Goal: Check status: Check status

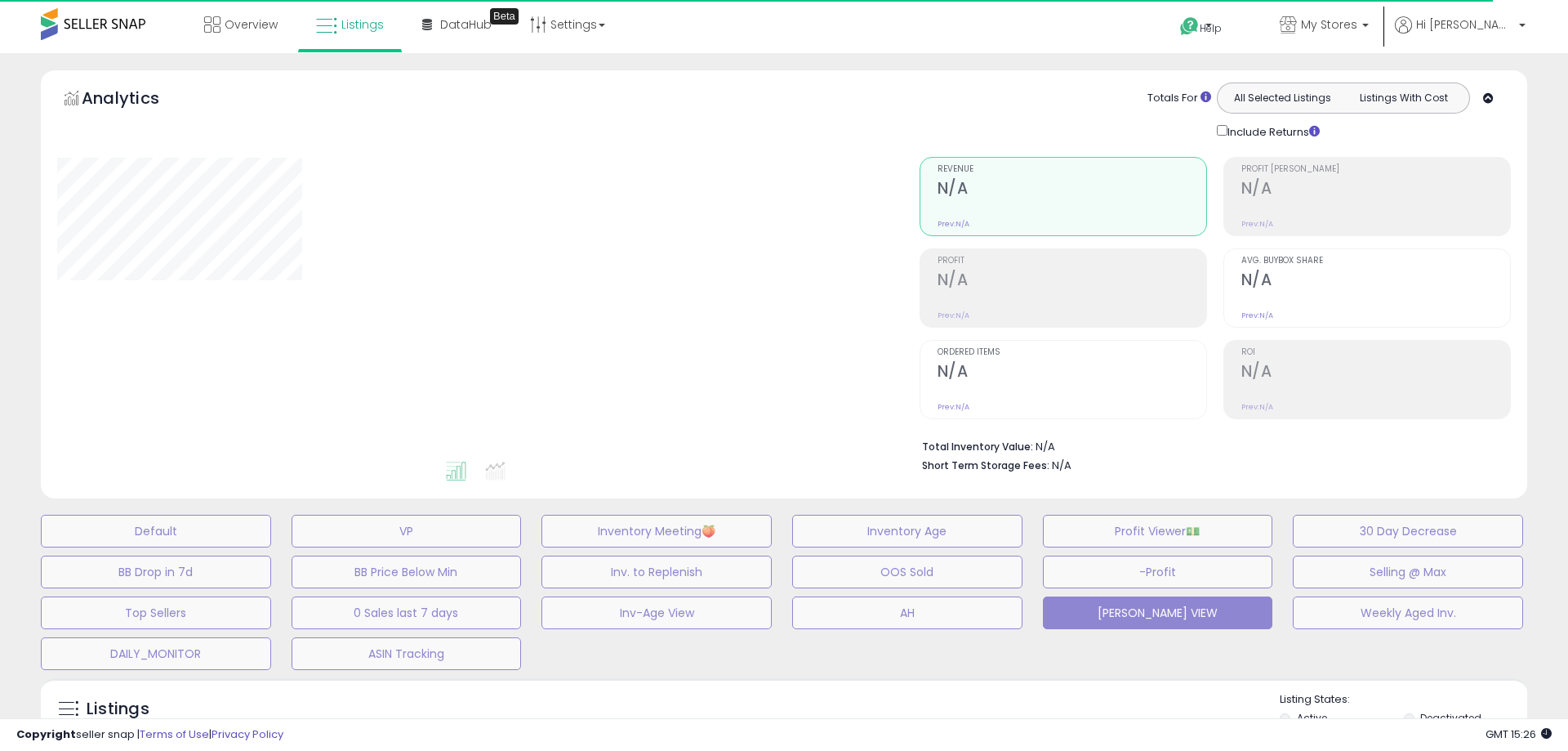
select select "**"
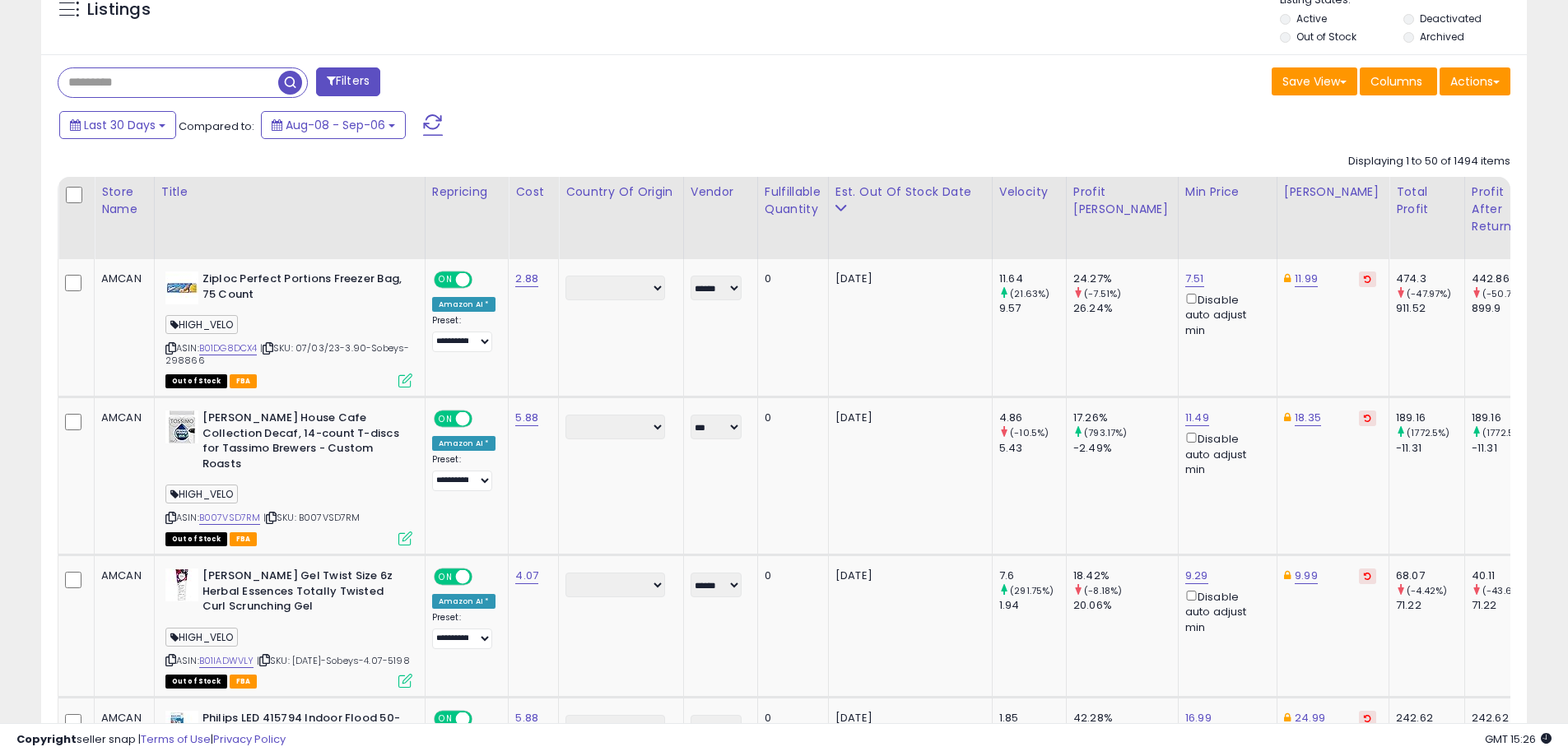
scroll to position [658, 0]
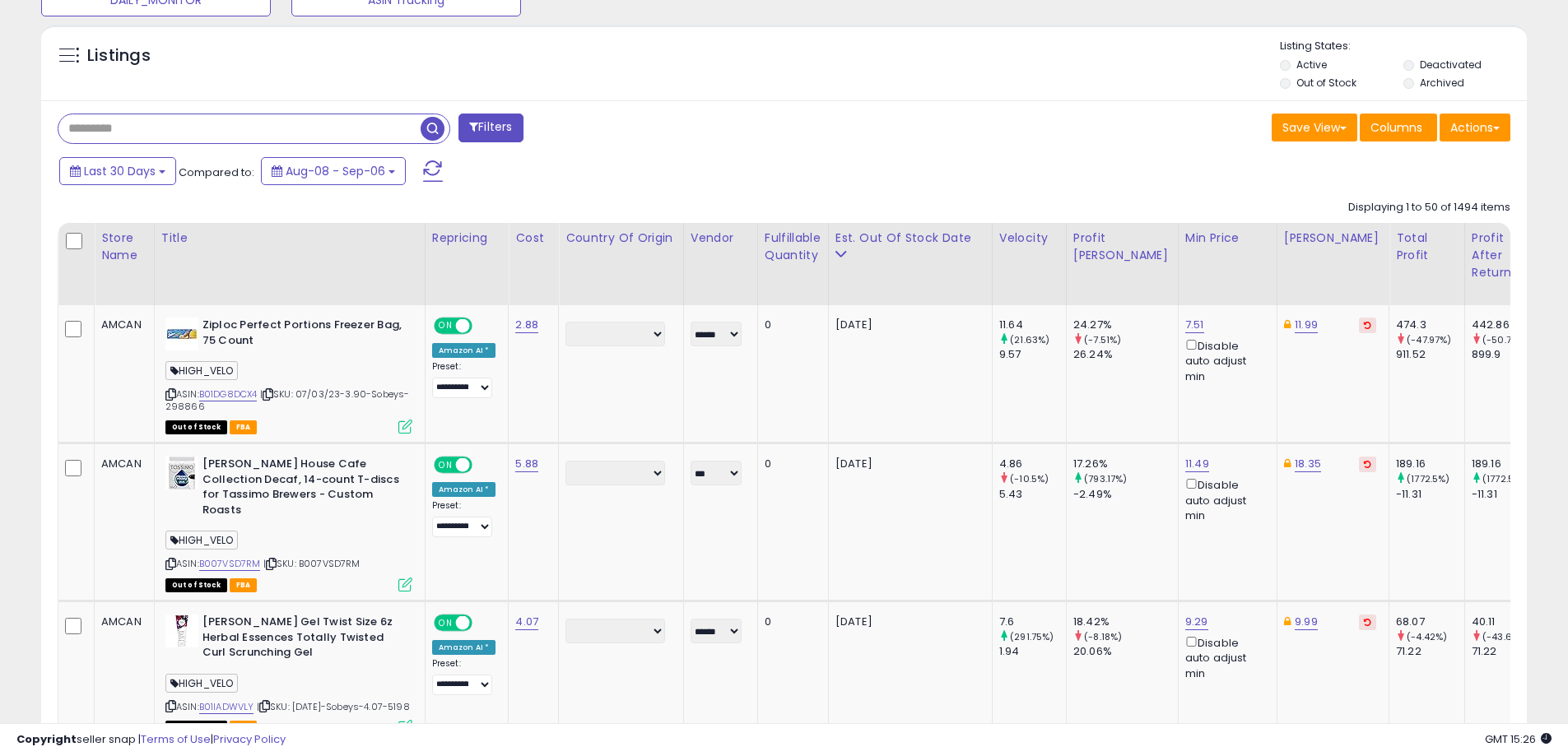
click at [166, 137] on input "text" at bounding box center [239, 129] width 362 height 29
click at [436, 120] on span "button" at bounding box center [433, 129] width 24 height 24
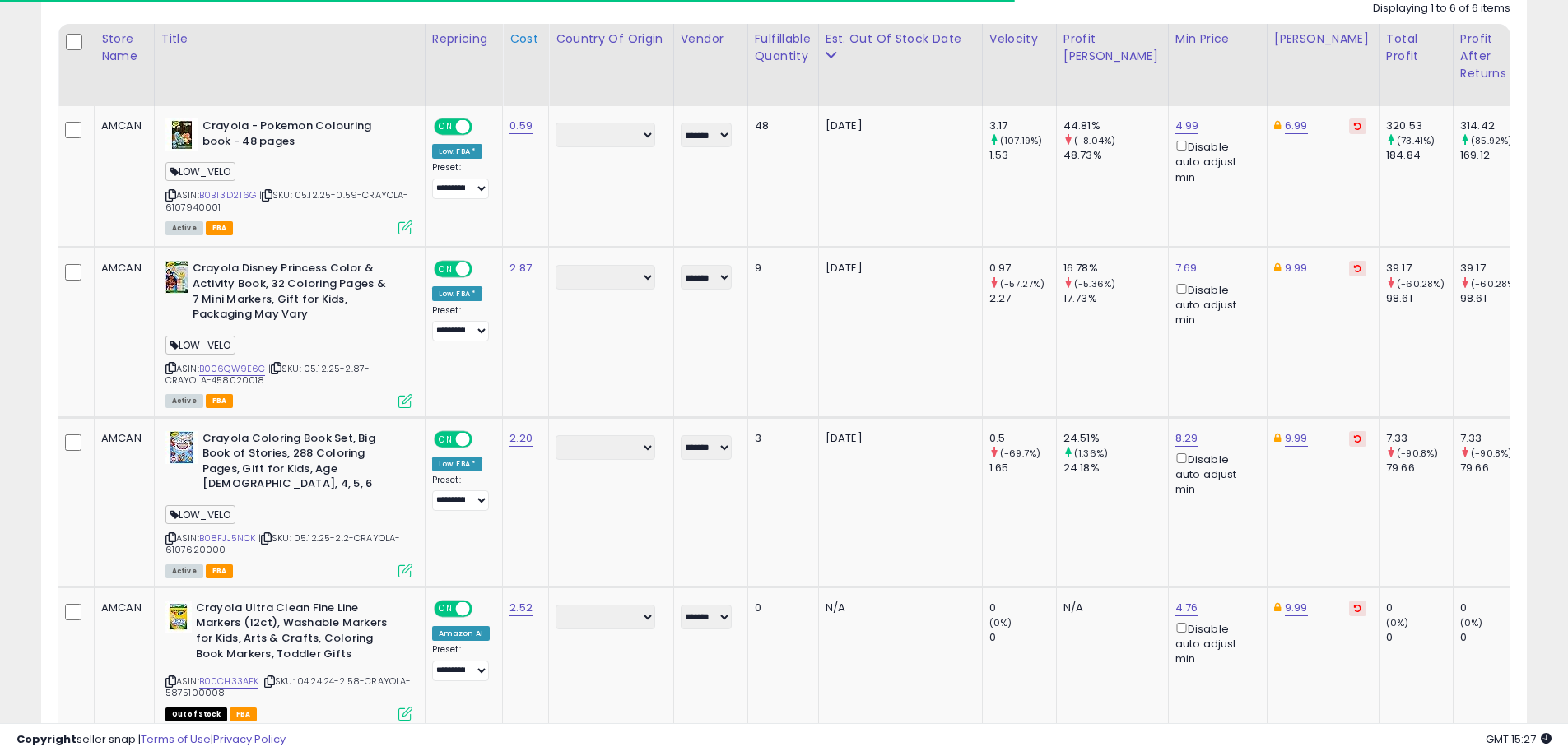
scroll to position [337, 862]
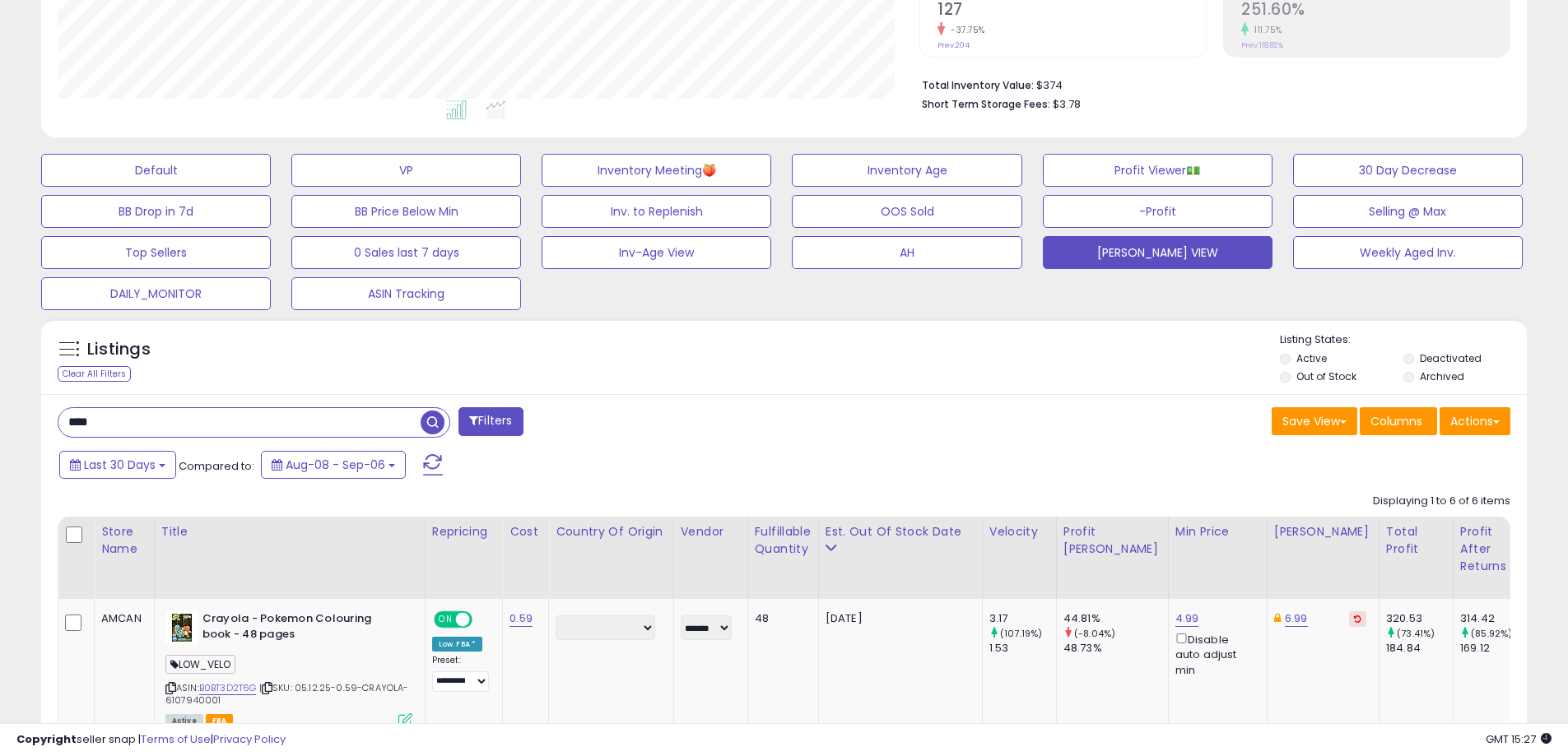
click at [175, 427] on input "****" at bounding box center [239, 422] width 362 height 29
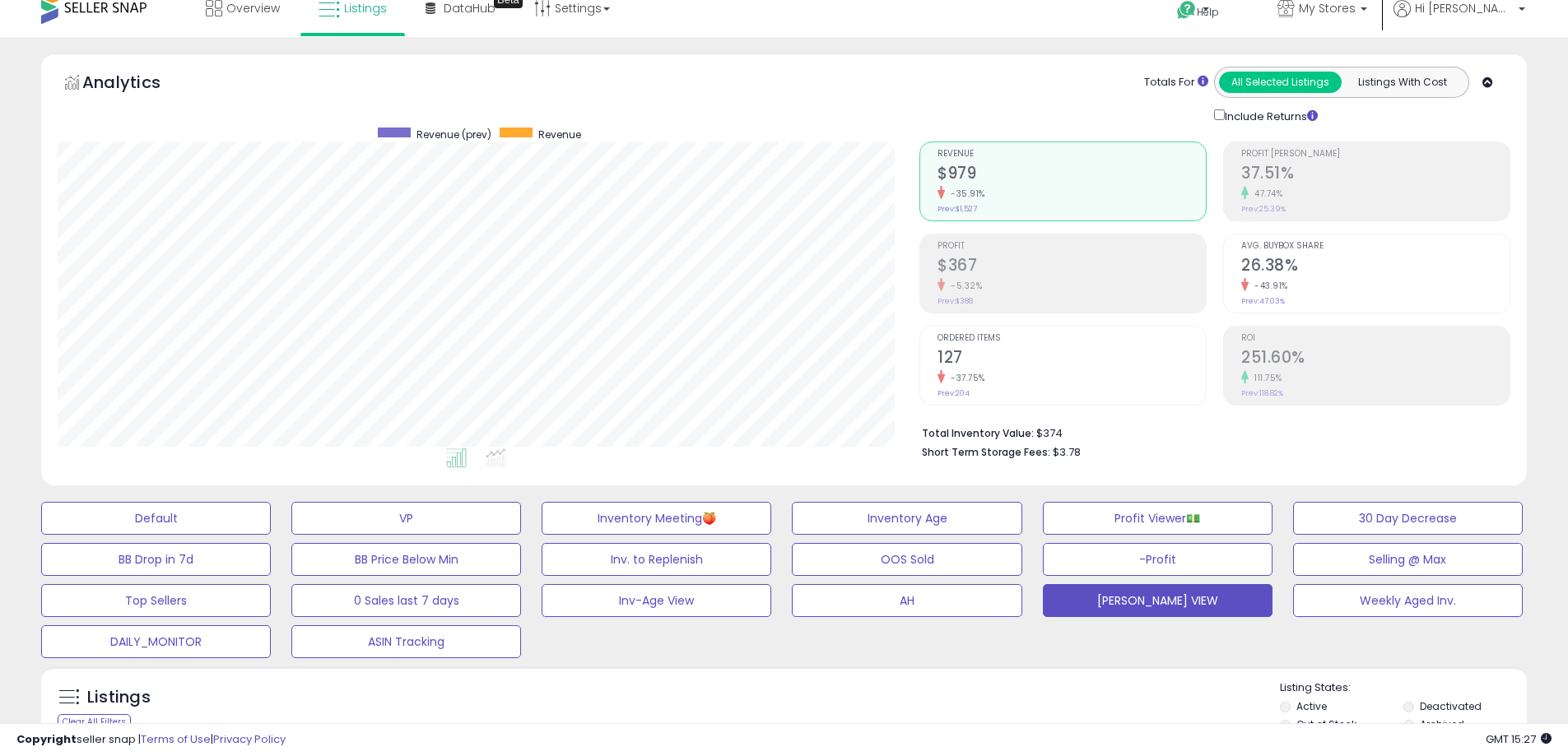
scroll to position [0, 0]
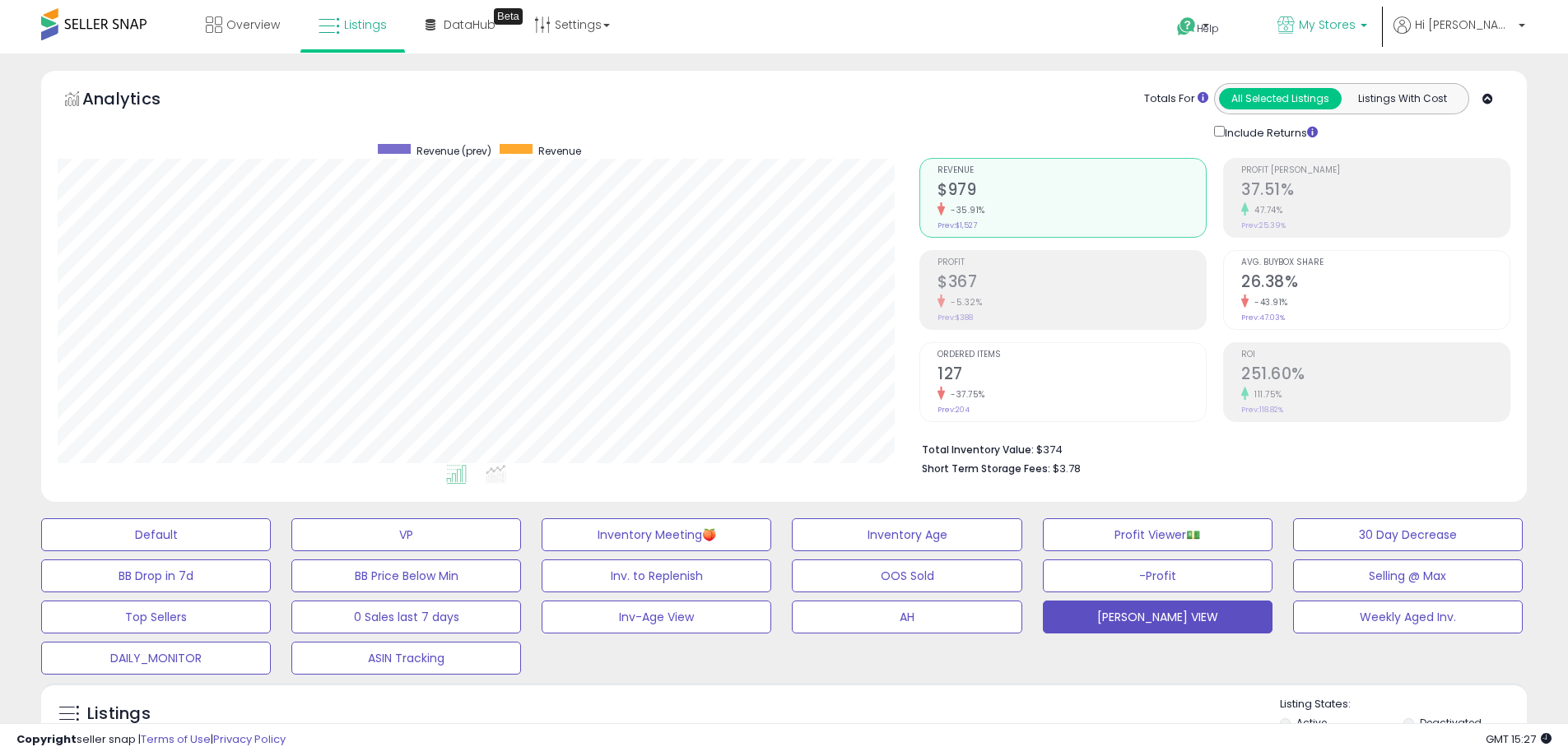
click at [1355, 26] on span "My Stores" at bounding box center [1326, 24] width 57 height 16
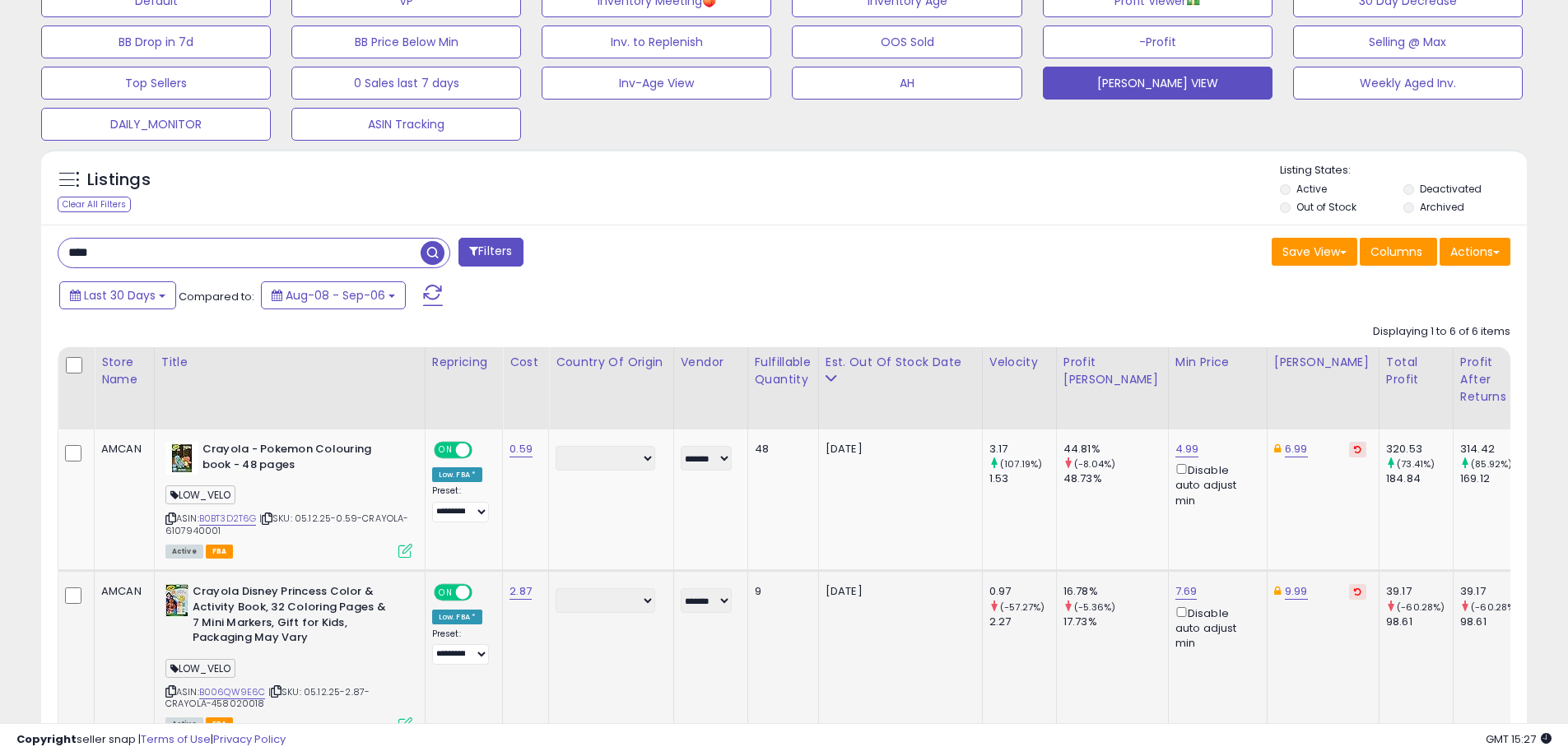
scroll to position [658, 0]
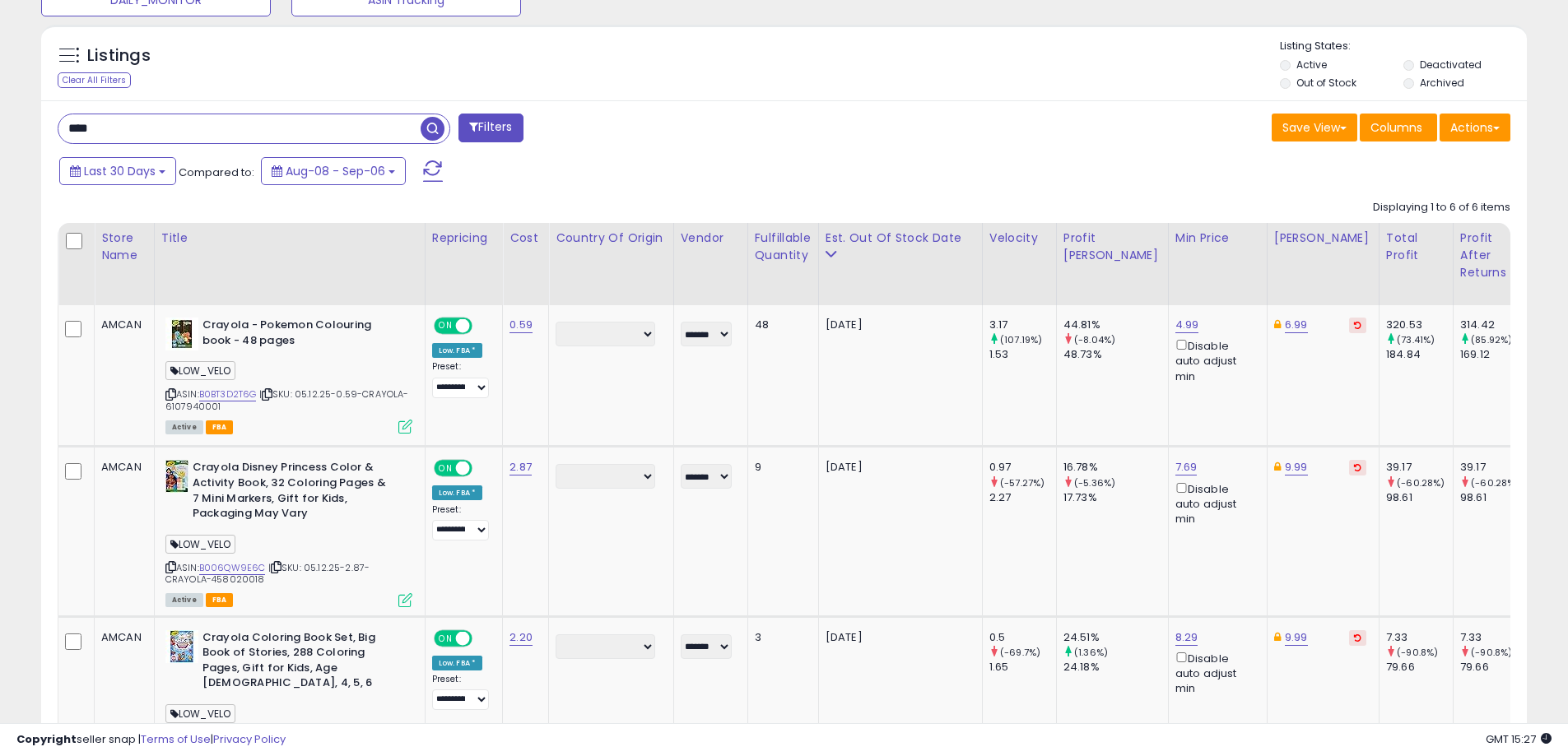
click at [137, 125] on input "****" at bounding box center [239, 129] width 362 height 29
type input "*******"
click at [430, 125] on span "button" at bounding box center [433, 129] width 24 height 24
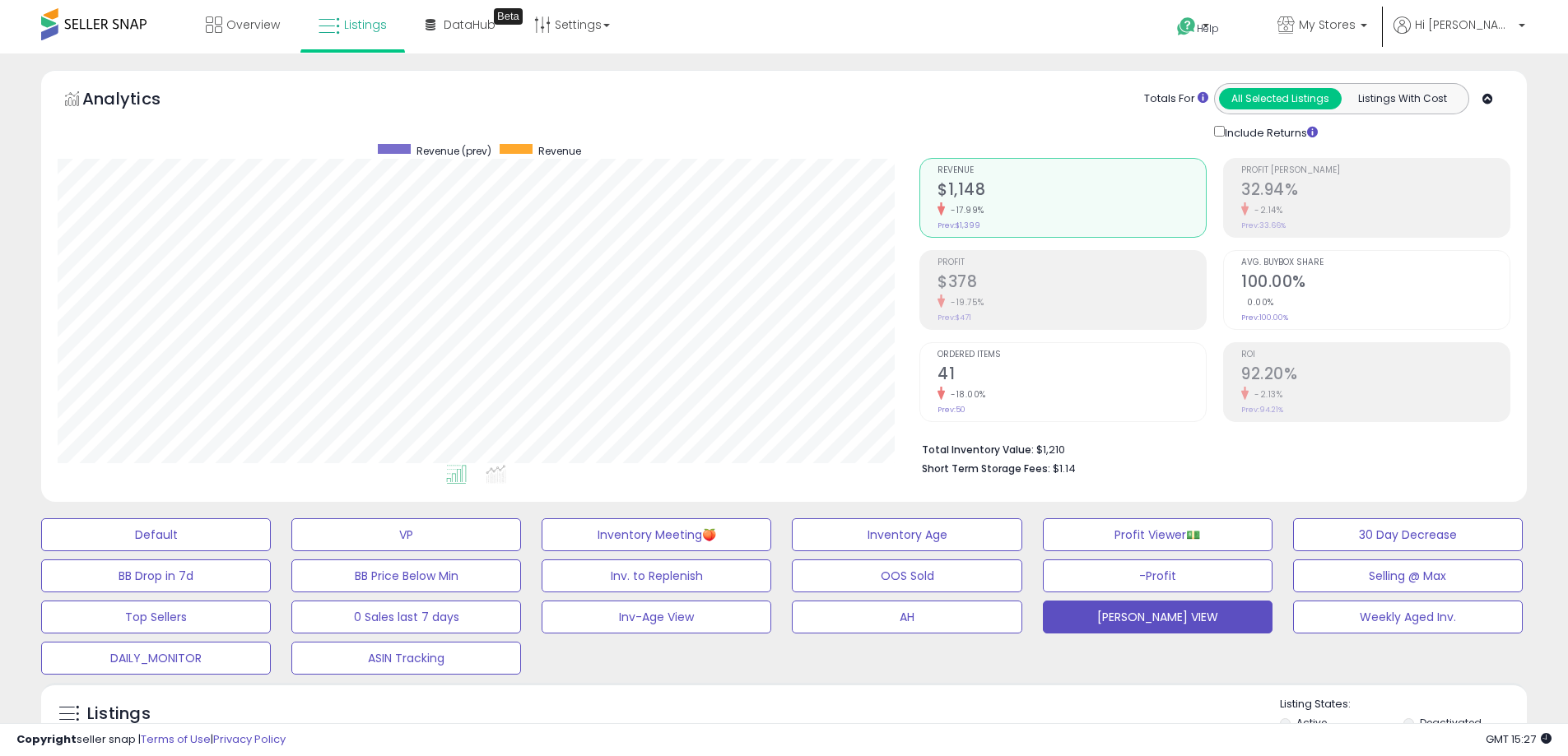
scroll to position [489, 0]
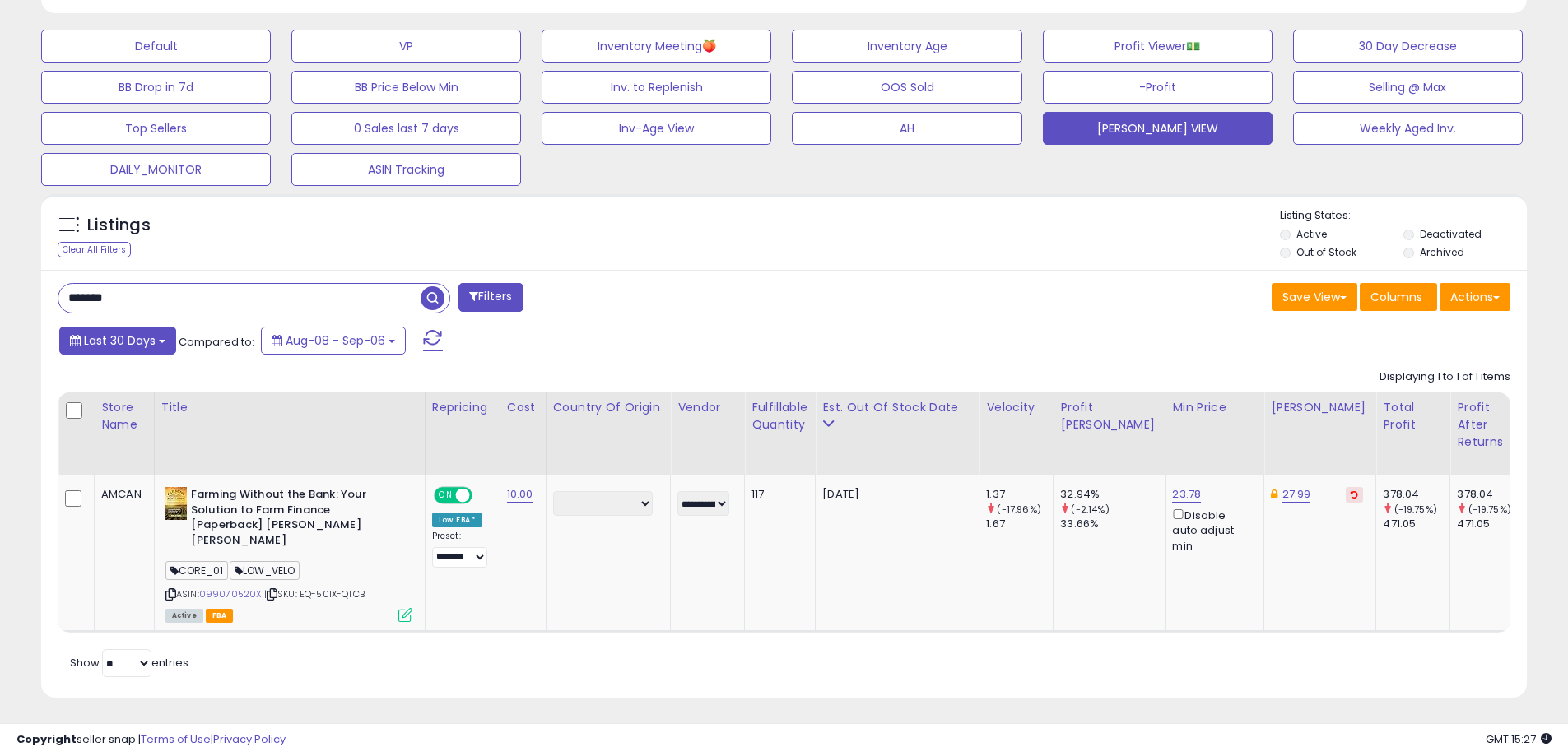
click at [126, 338] on span "Last 30 Days" at bounding box center [119, 340] width 72 height 16
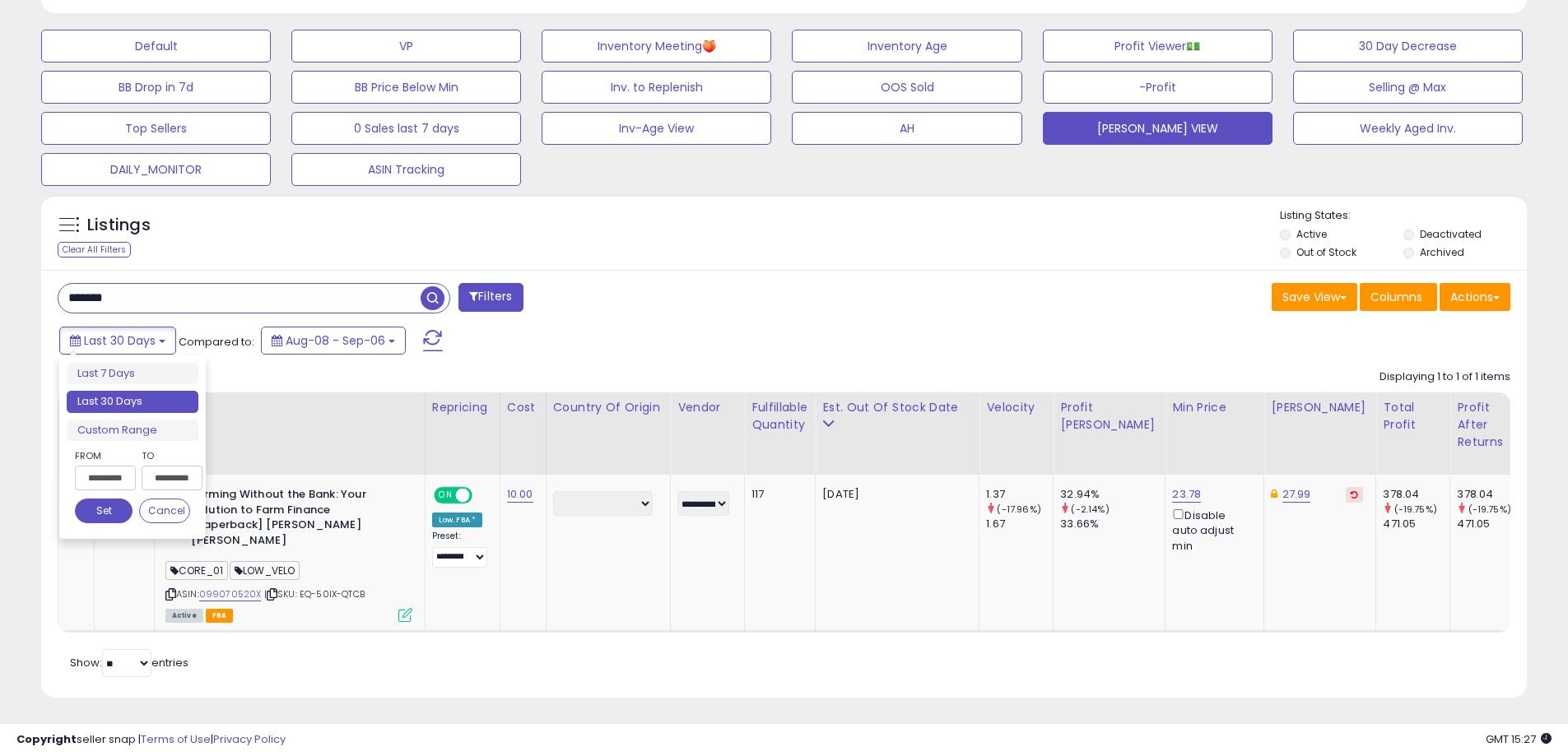
click at [114, 479] on input "**********" at bounding box center [105, 478] width 61 height 25
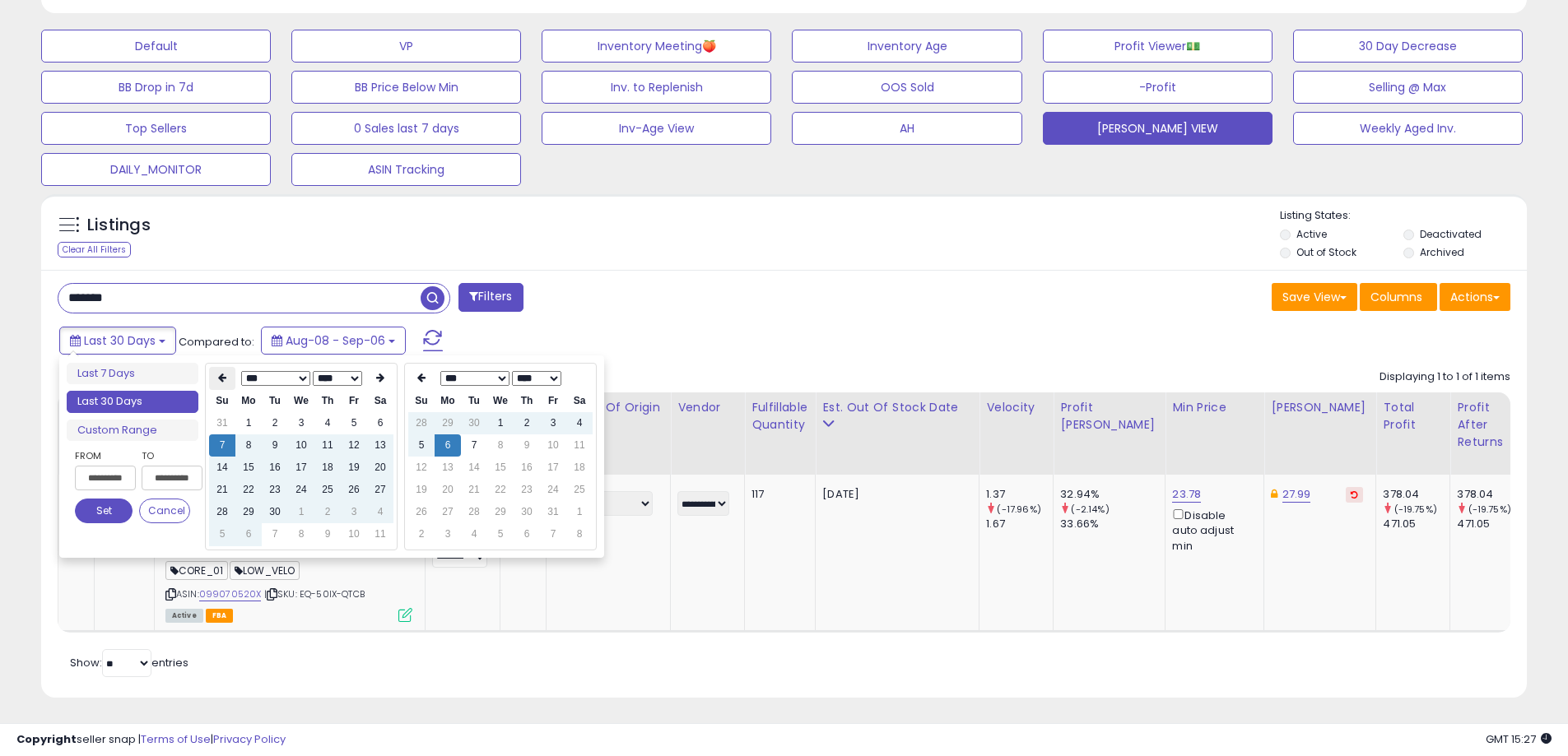
click at [225, 380] on icon at bounding box center [223, 378] width 9 height 10
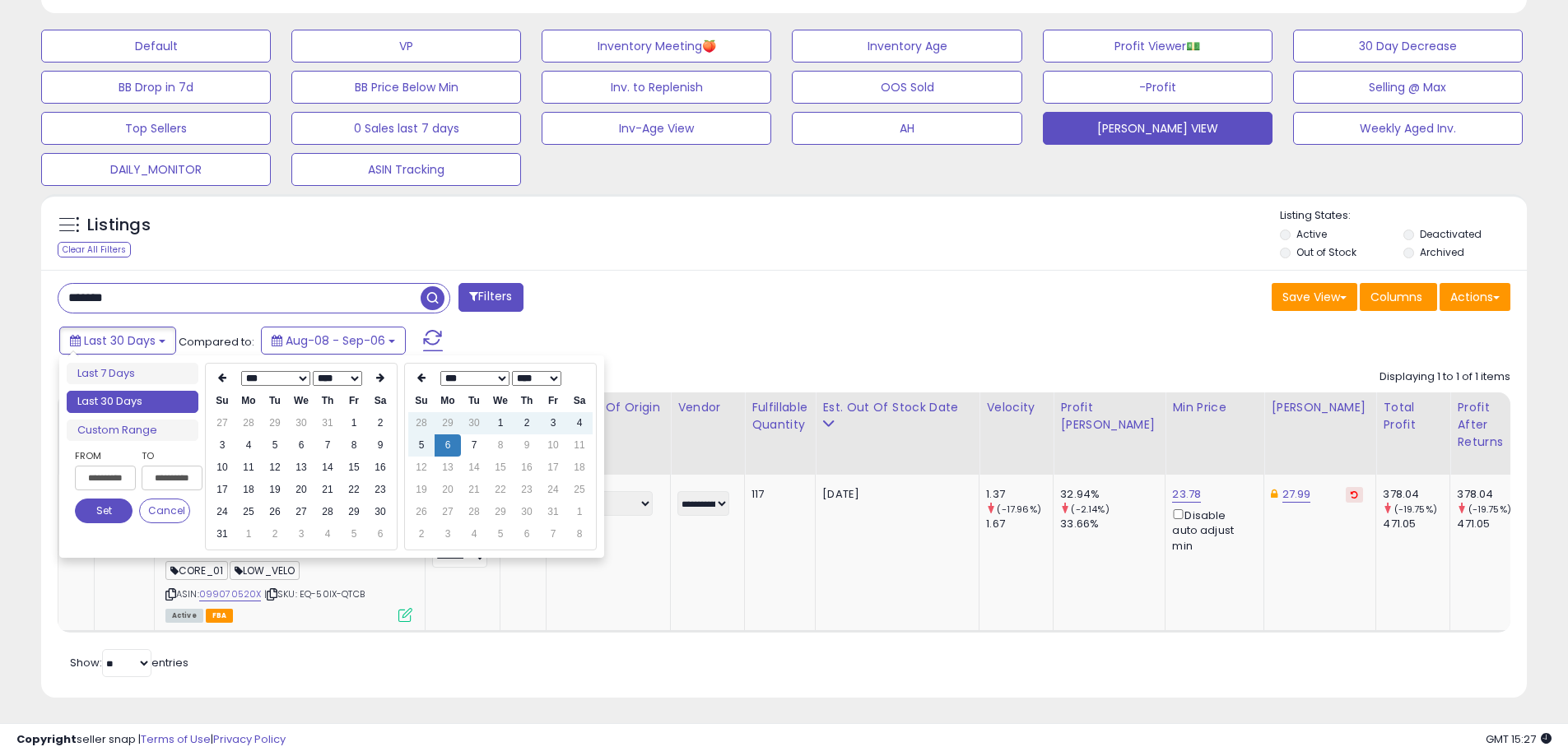
click at [225, 380] on icon at bounding box center [223, 378] width 9 height 10
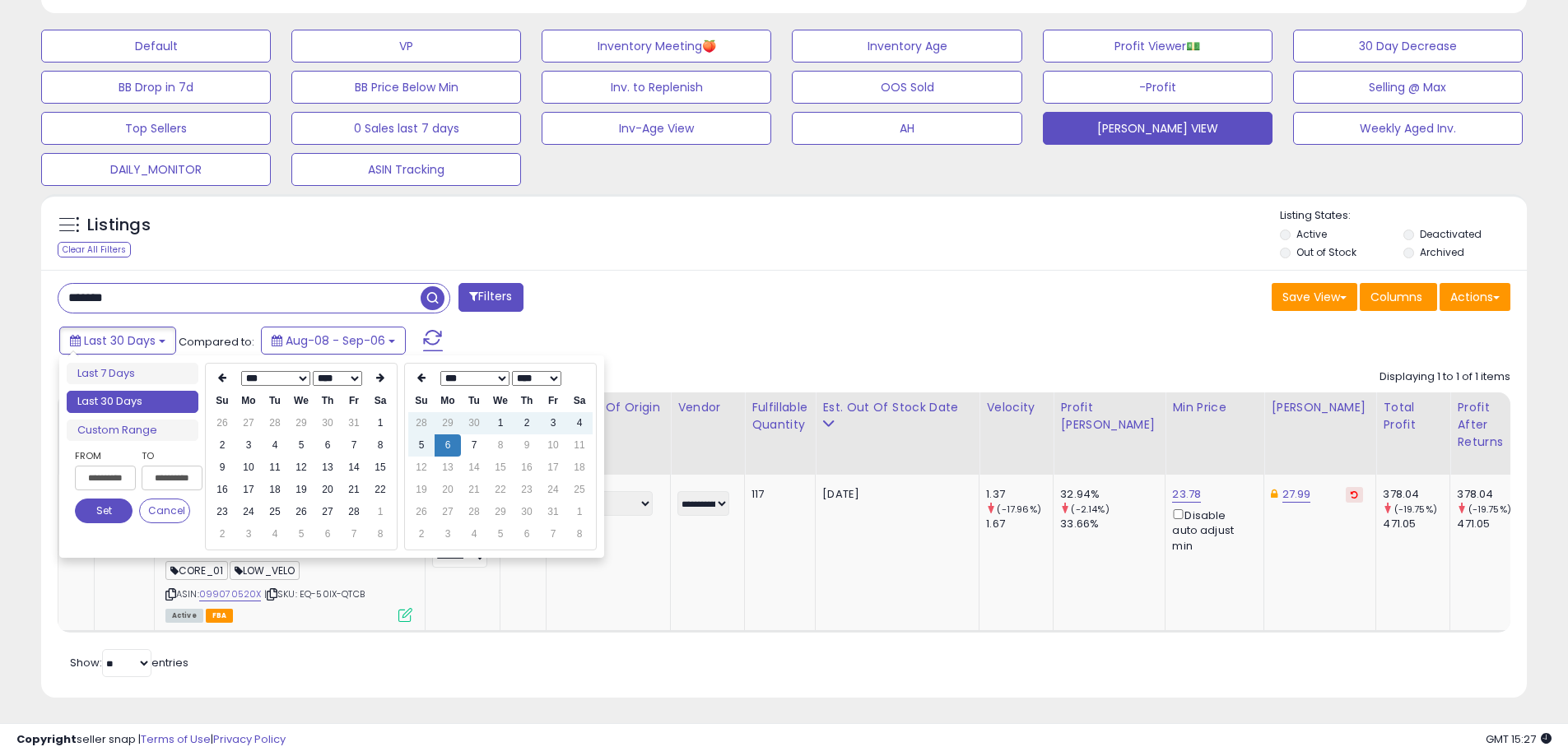
click at [225, 380] on icon at bounding box center [223, 378] width 9 height 10
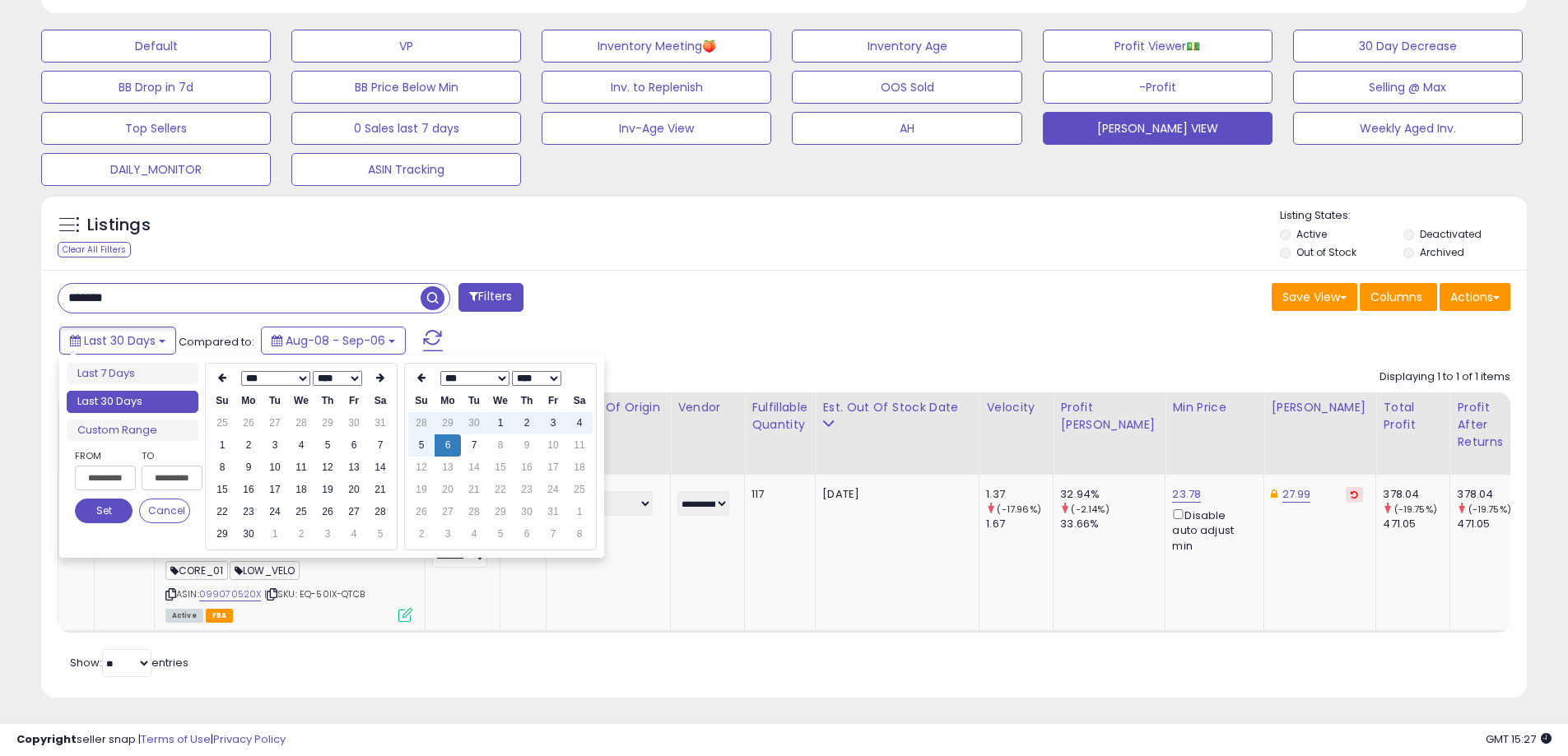
click at [225, 380] on icon at bounding box center [223, 378] width 9 height 10
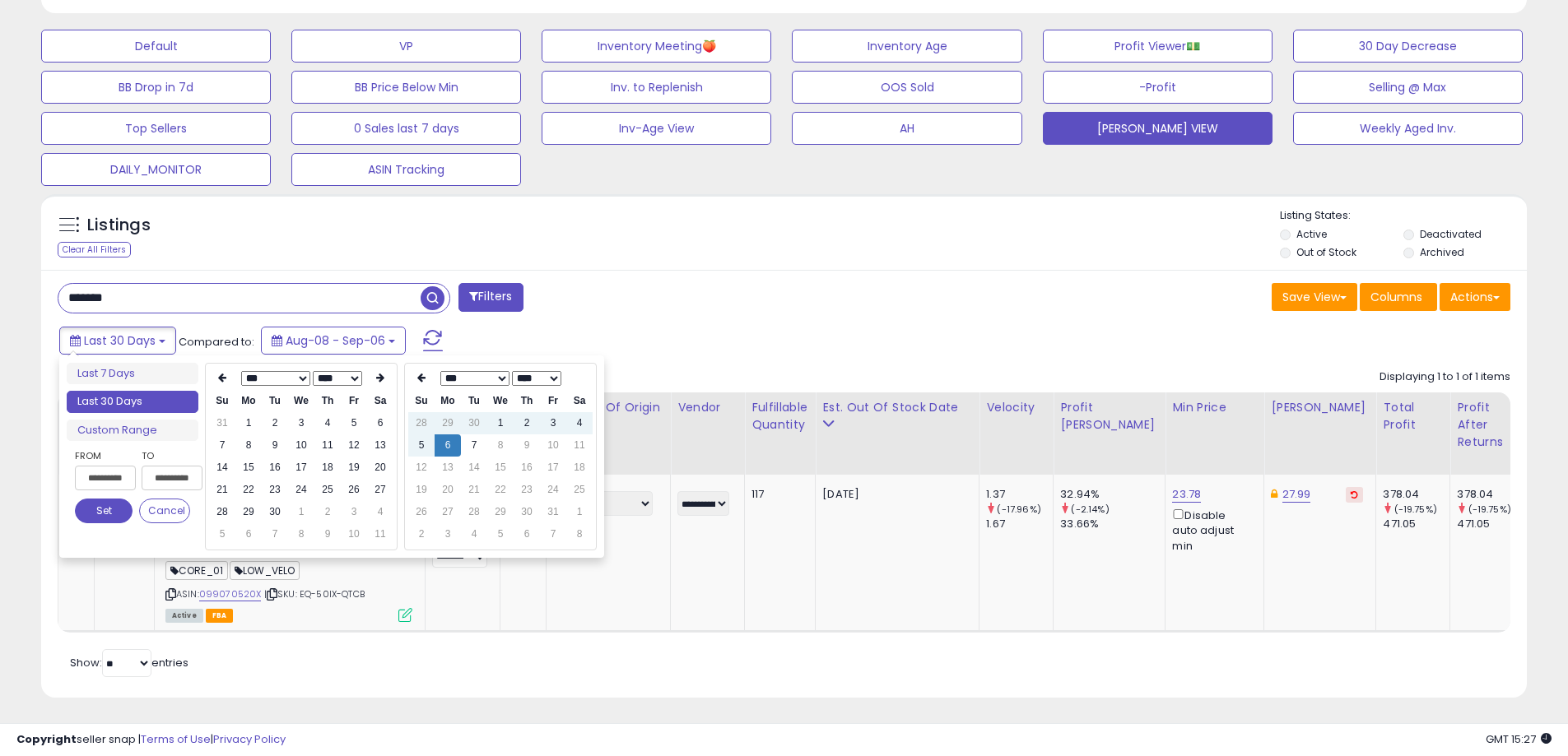
click at [225, 380] on icon at bounding box center [223, 378] width 9 height 10
click at [252, 422] on td "1" at bounding box center [248, 423] width 26 height 22
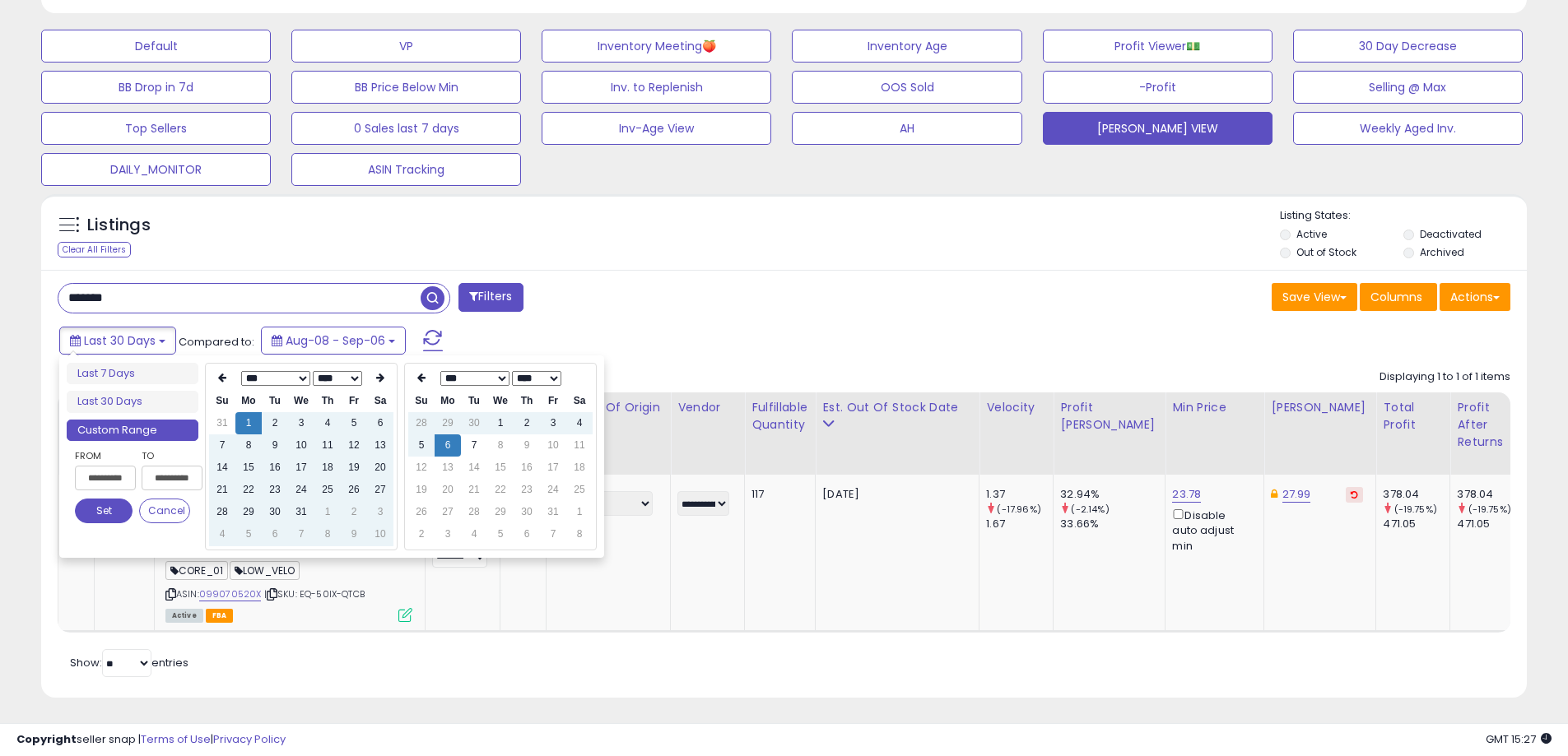
type input "**********"
click at [106, 514] on button "Set" at bounding box center [103, 510] width 57 height 25
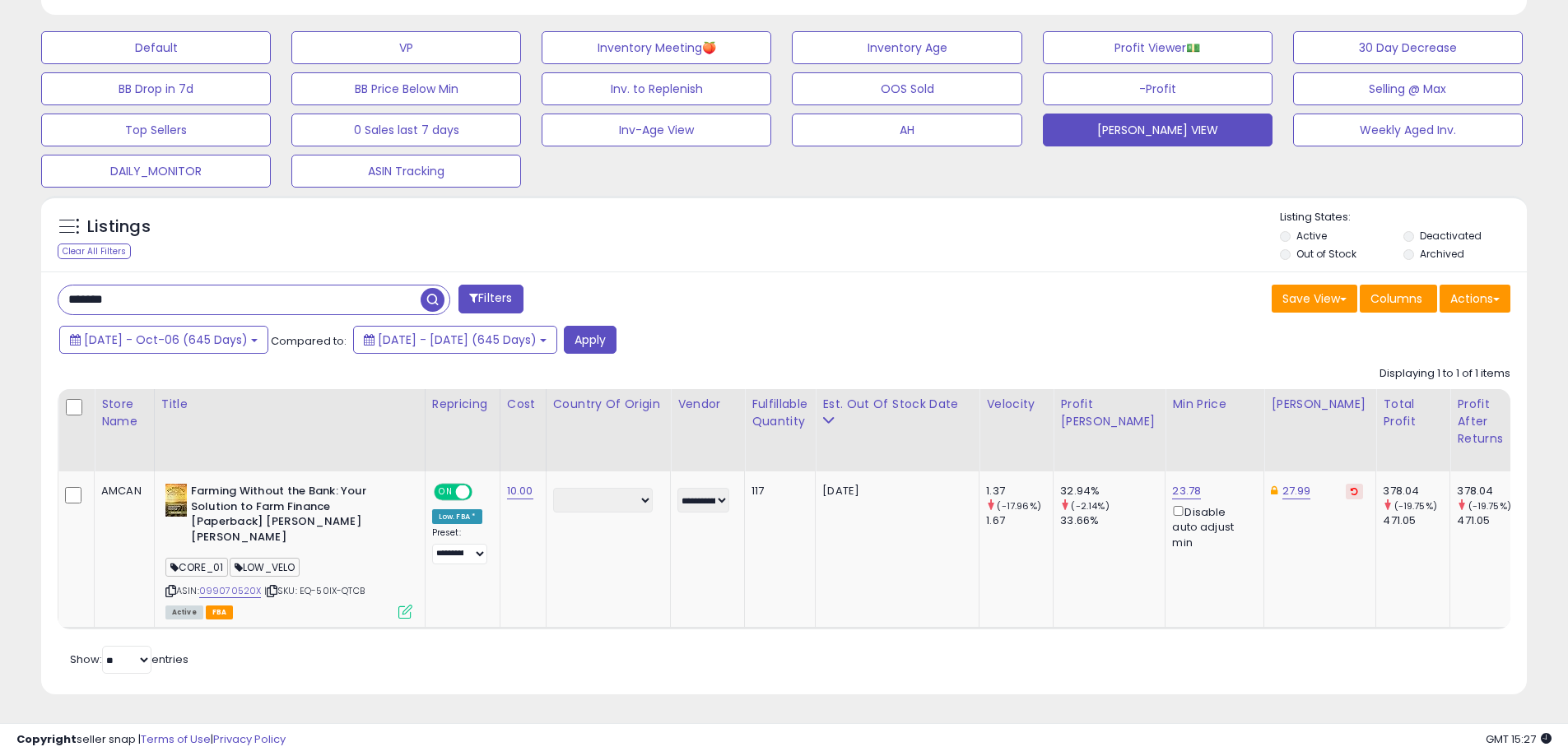
scroll to position [484, 0]
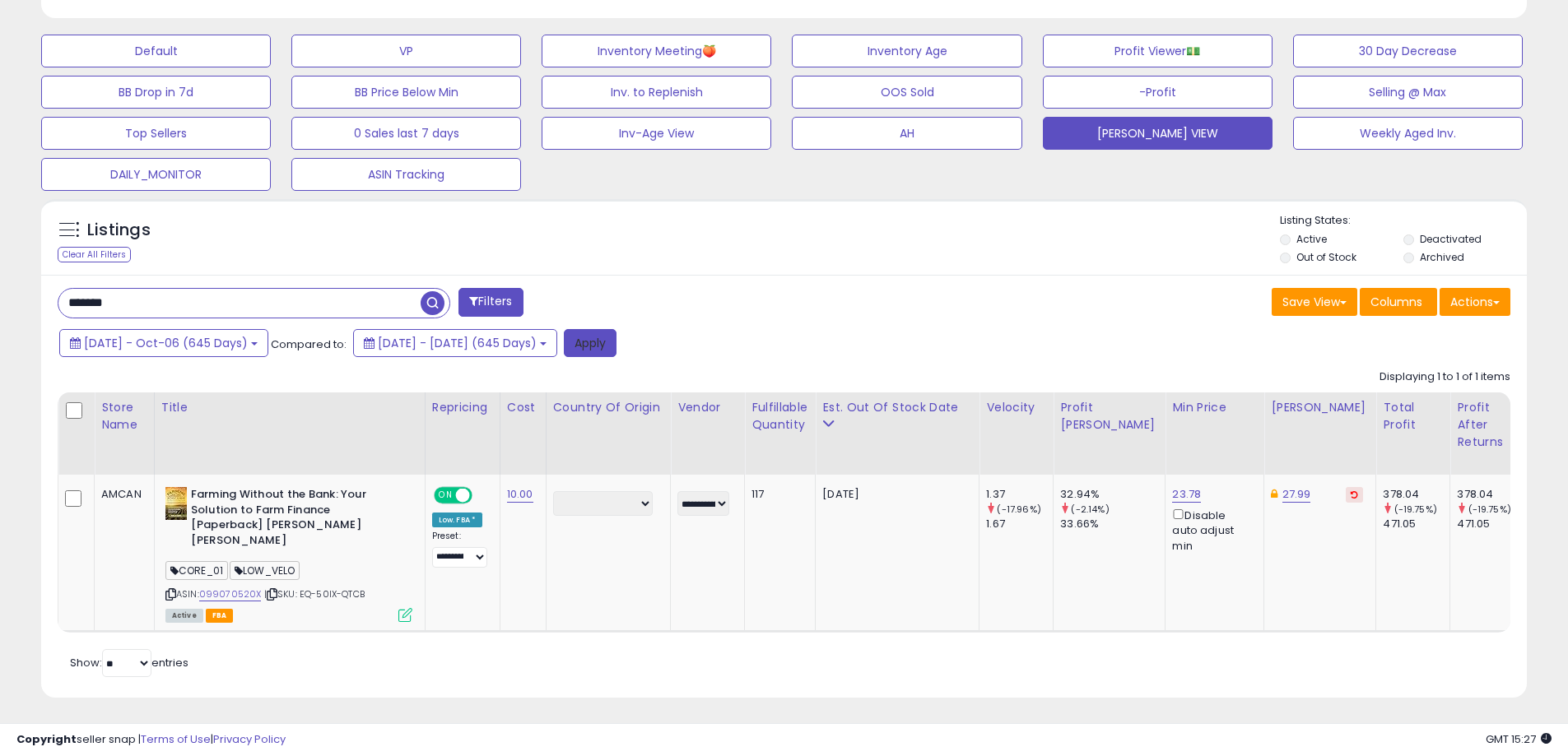
click at [616, 348] on button "Apply" at bounding box center [590, 343] width 53 height 28
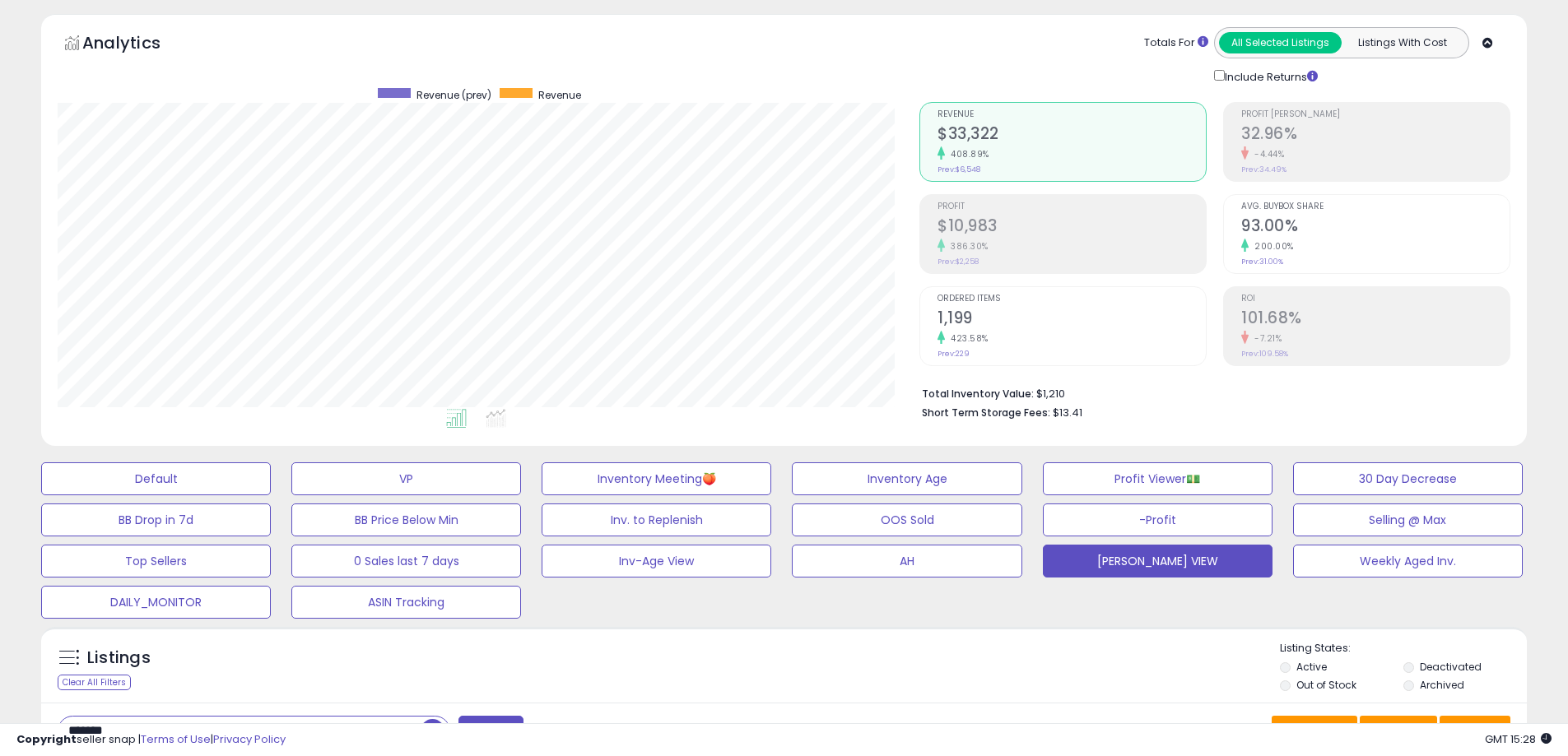
scroll to position [82, 0]
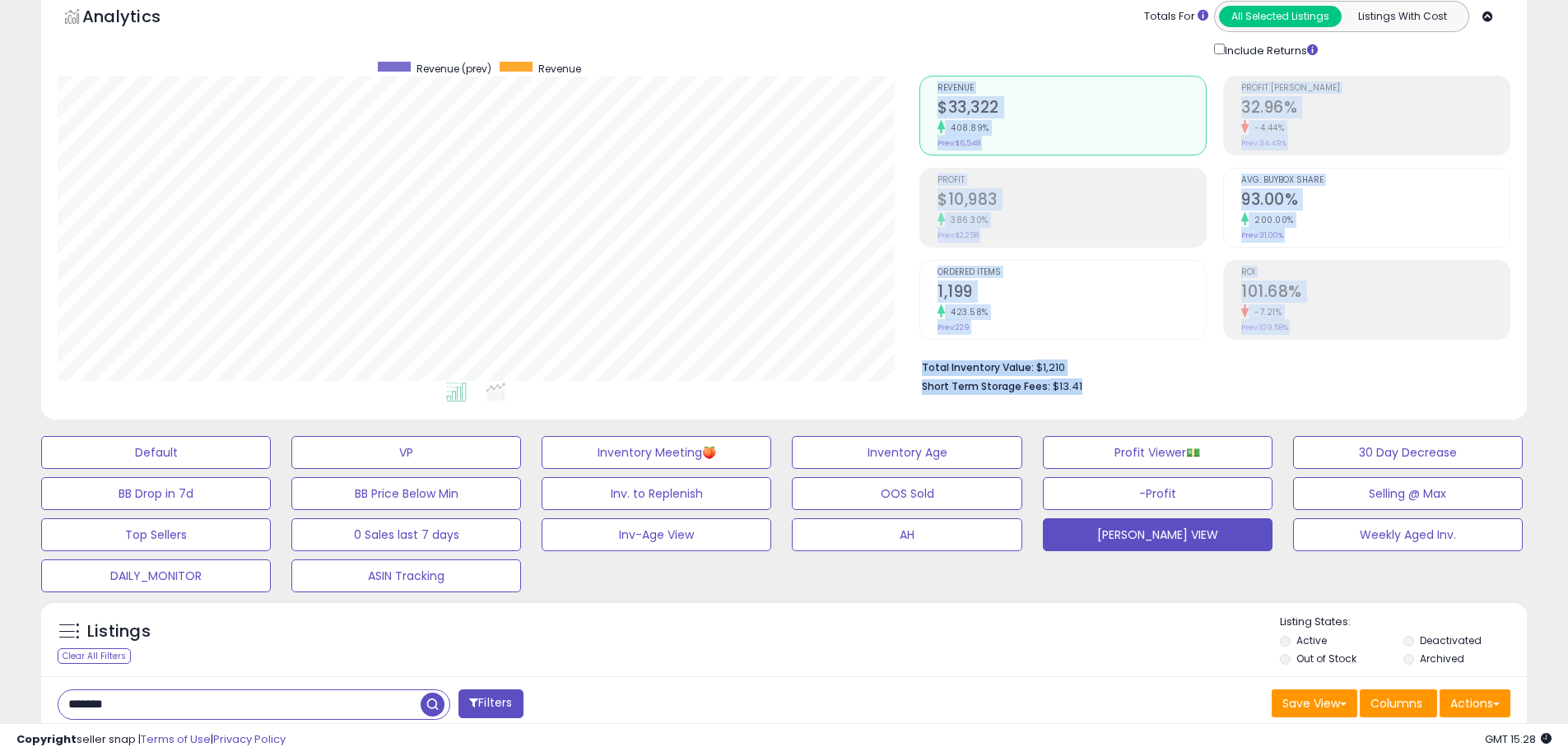
drag, startPoint x: 1099, startPoint y: 386, endPoint x: 913, endPoint y: 367, distance: 187.0
click at [913, 367] on div "Retrieving aggregations.. Revenue $33,322 408.89% Prev: $6,548 Profit $10,983" at bounding box center [1215, 230] width 615 height 344
click at [925, 373] on b "Total Inventory Value:" at bounding box center [977, 367] width 112 height 14
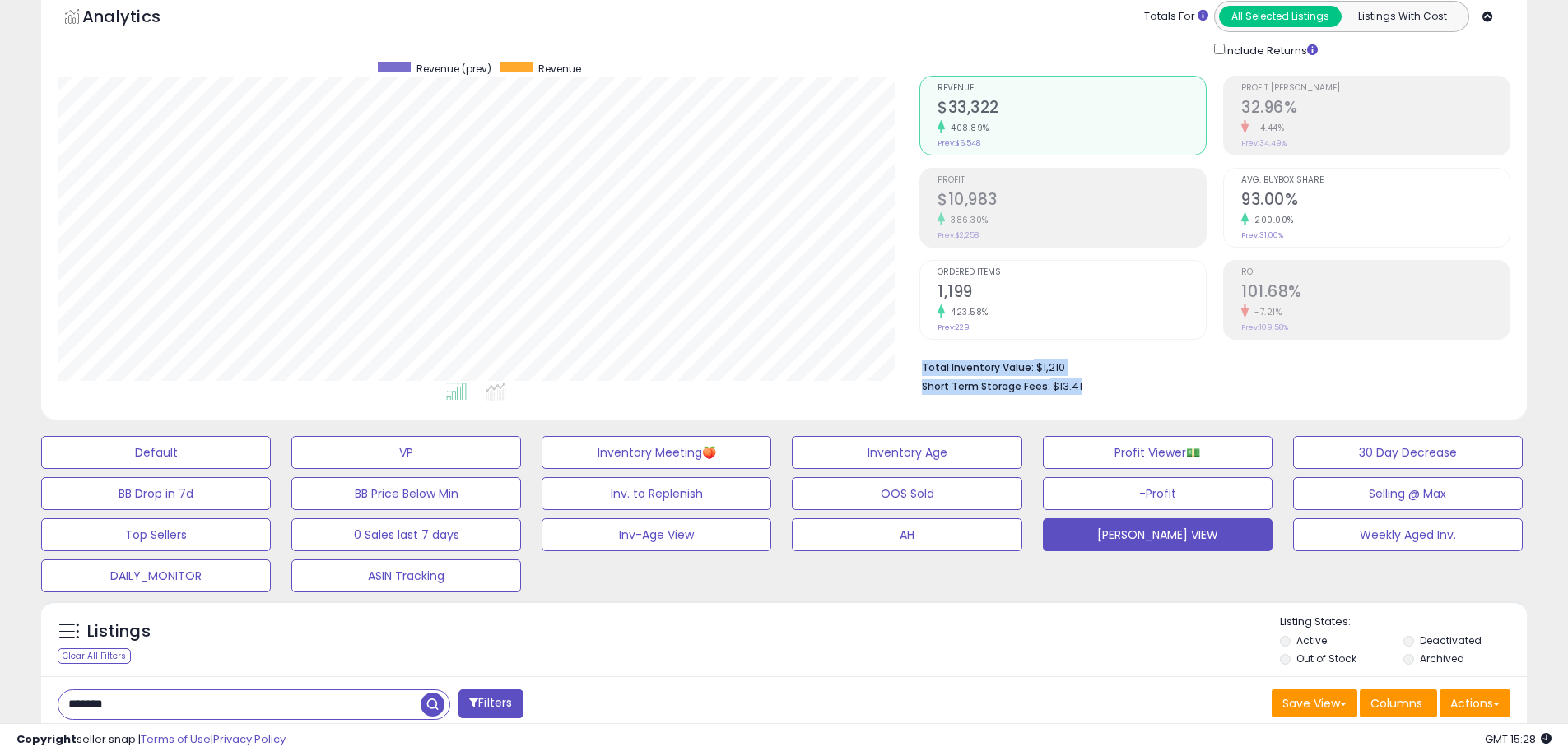
drag, startPoint x: 920, startPoint y: 364, endPoint x: 1098, endPoint y: 395, distance: 180.7
click at [1098, 395] on div "Total Inventory Value: $1,210 Short Term Storage Fees: $13.41" at bounding box center [1215, 371] width 591 height 63
click at [987, 403] on div "Analytics Totals For All Selected Listings Listings With Cost Include Returns" at bounding box center [784, 204] width 1485 height 432
click at [987, 391] on b "Short Term Storage Fees:" at bounding box center [986, 386] width 128 height 14
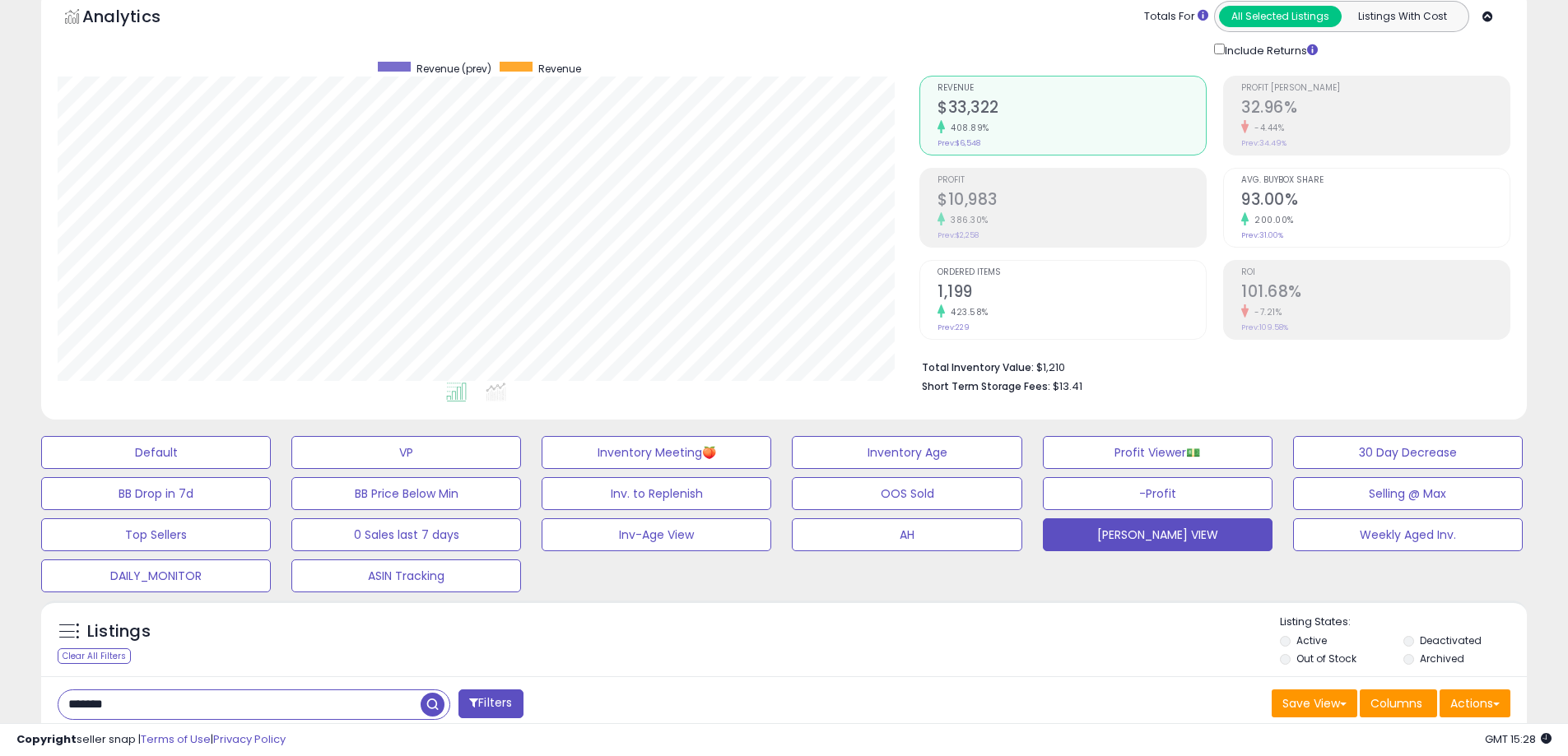
click at [1012, 375] on li "Total Inventory Value: $1,210" at bounding box center [1210, 365] width 576 height 20
drag, startPoint x: 923, startPoint y: 367, endPoint x: 1097, endPoint y: 379, distance: 174.4
click at [1097, 379] on ul "Total Inventory Value: $1,210 Short Term Storage Fees: $13.41" at bounding box center [1210, 375] width 576 height 38
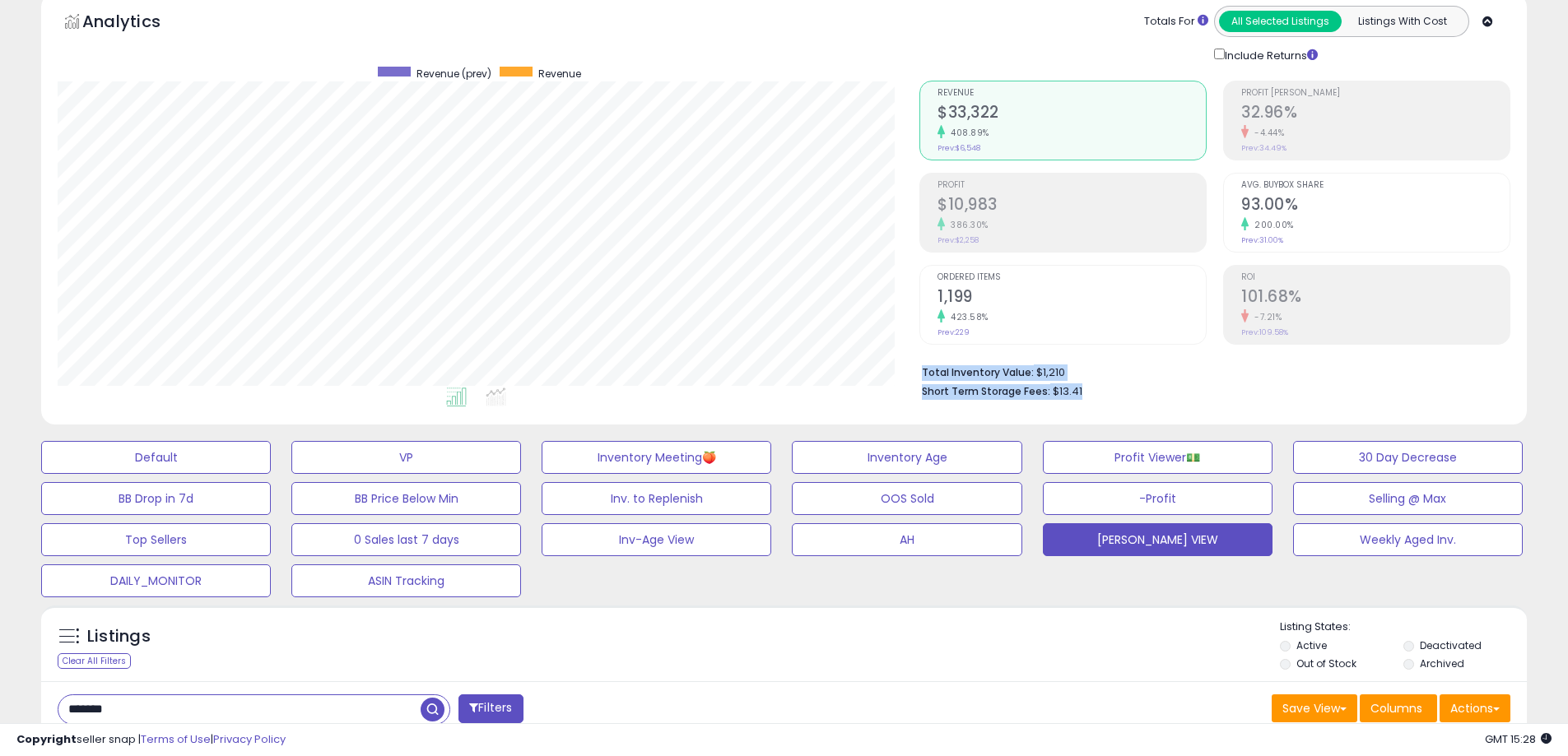
scroll to position [0, 0]
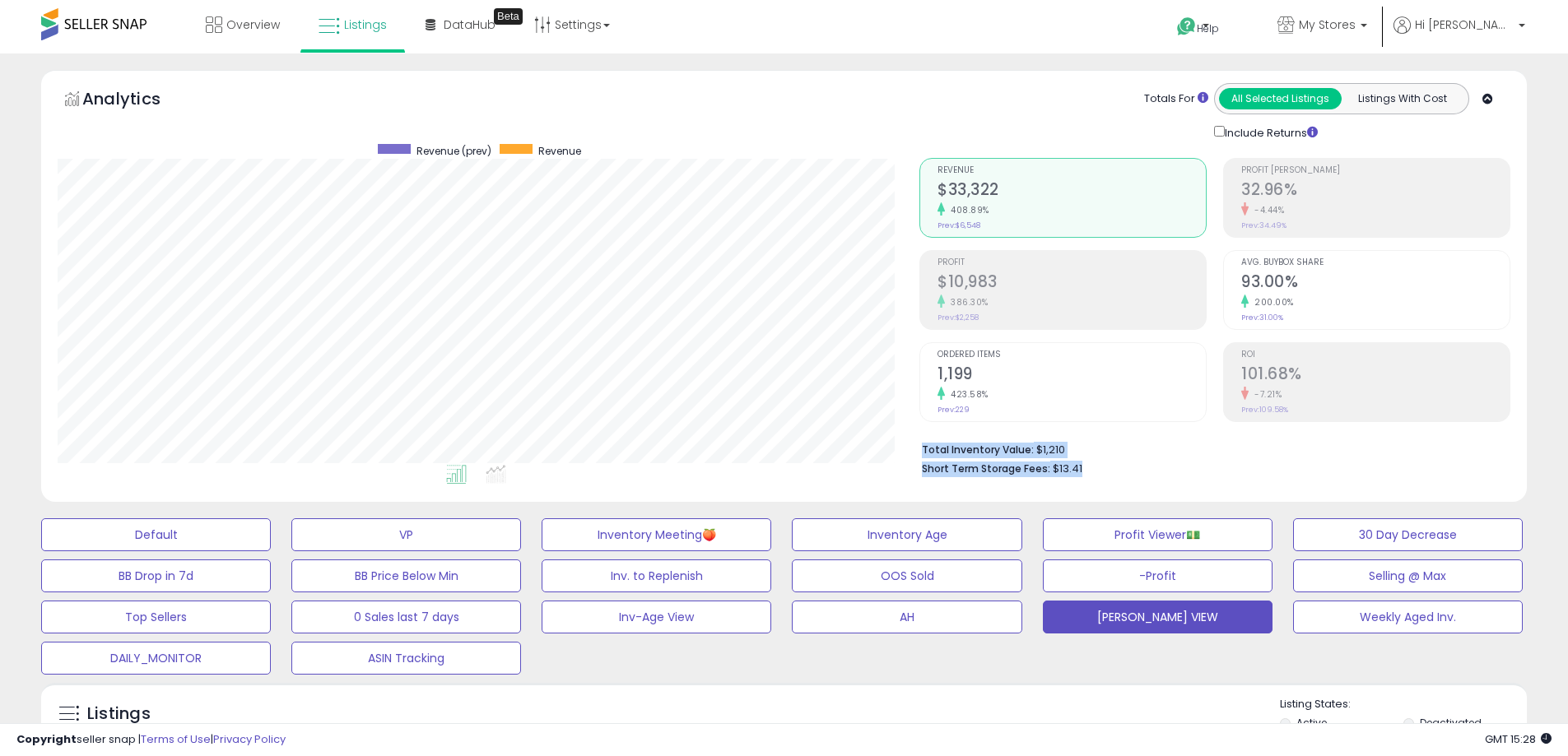
click at [1100, 474] on li "Short Term Storage Fees: $13.41" at bounding box center [1210, 467] width 576 height 20
drag, startPoint x: 1087, startPoint y: 465, endPoint x: 932, endPoint y: 449, distance: 155.8
click at [932, 449] on ul "Total Inventory Value: $1,210 Short Term Storage Fees: $13.41" at bounding box center [1210, 457] width 576 height 38
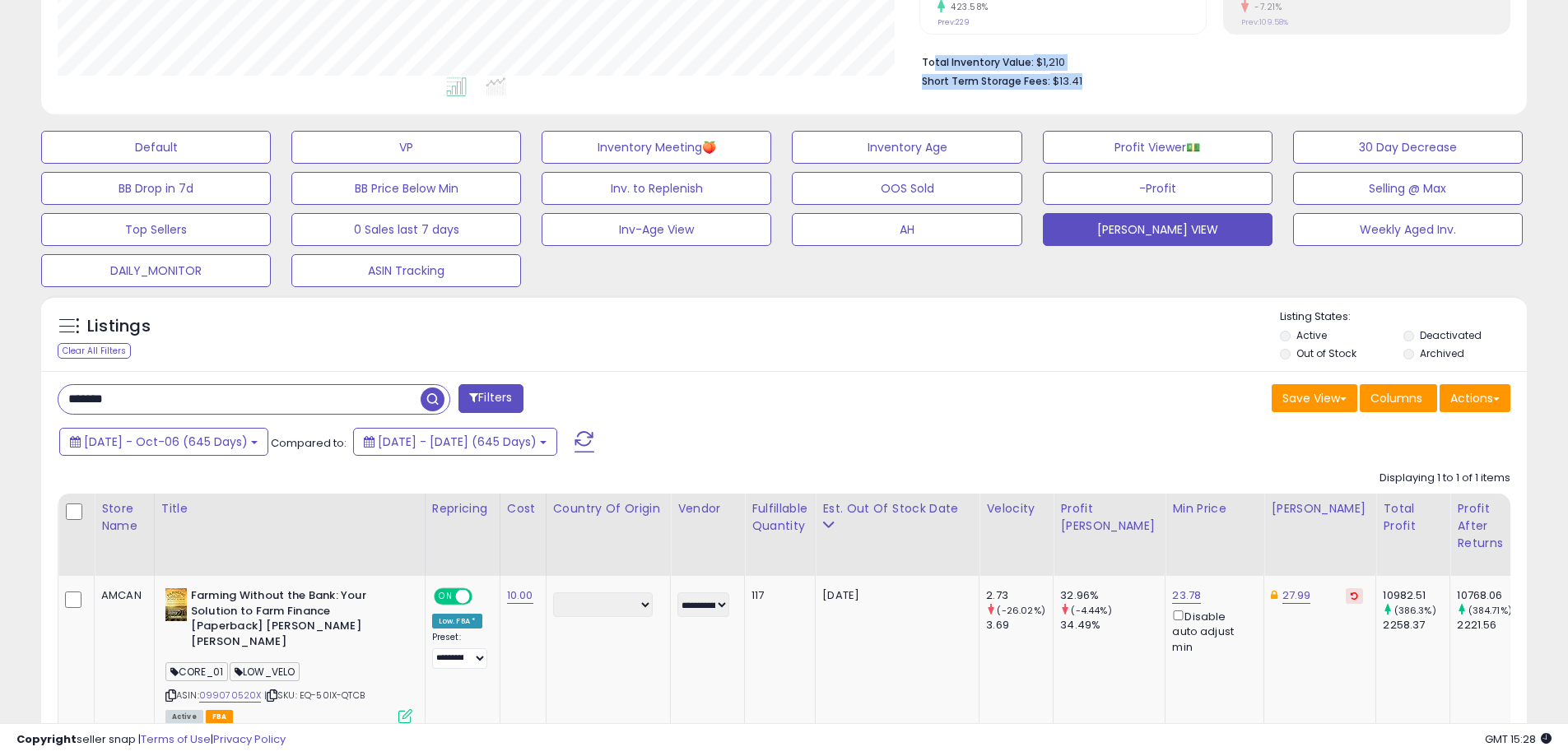
scroll to position [489, 0]
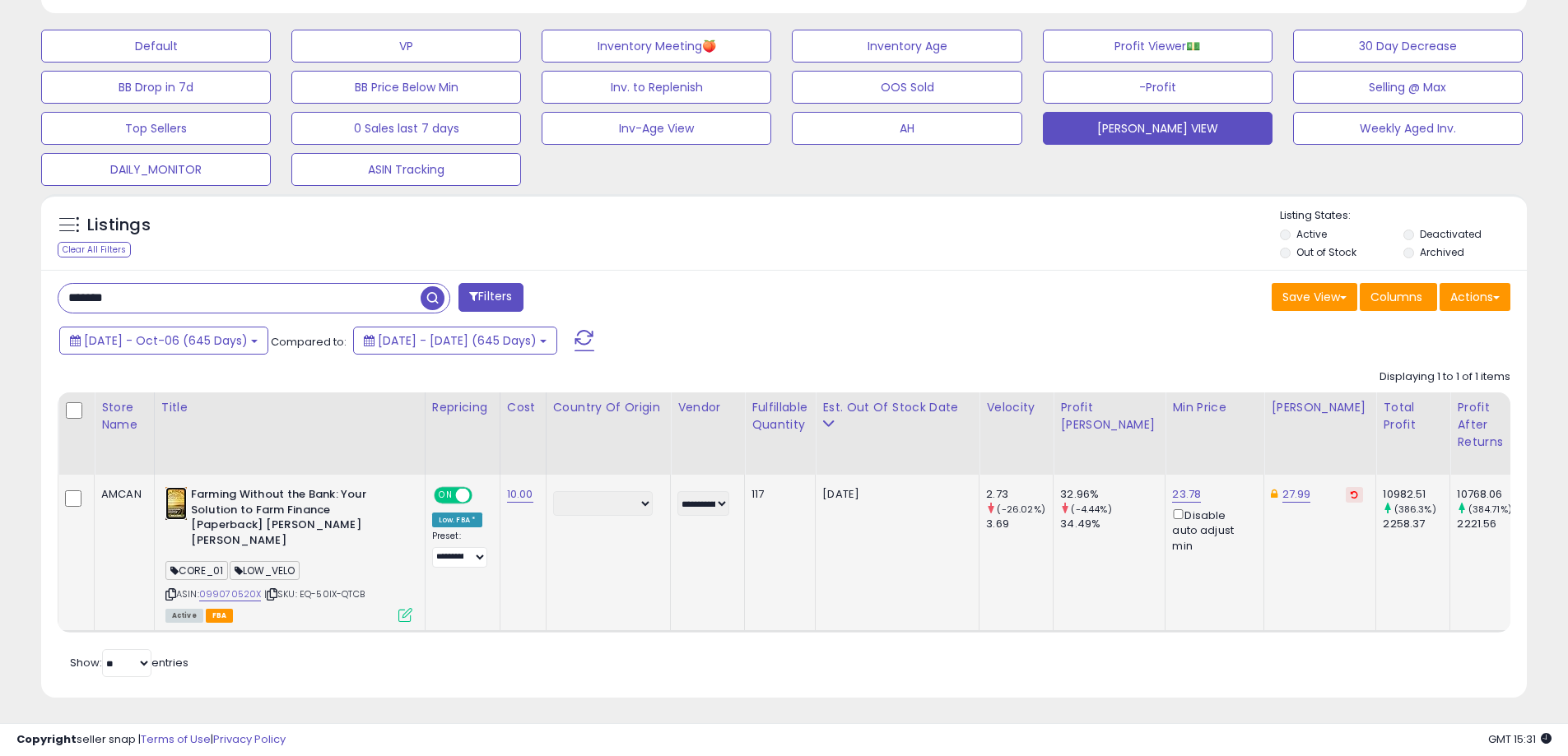
click at [175, 503] on img at bounding box center [176, 503] width 21 height 33
